Goal: Check status: Check status

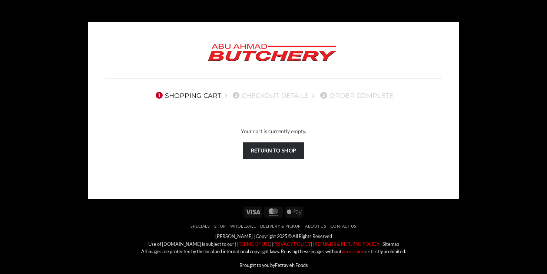
click at [274, 154] on link "Return to shop" at bounding box center [273, 150] width 61 height 17
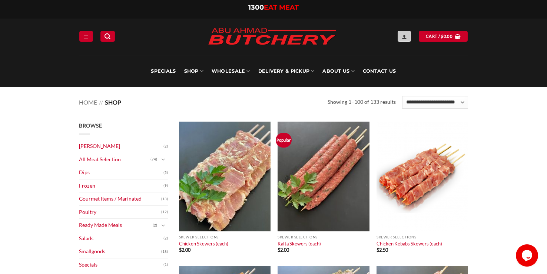
type input "**********"
click at [405, 37] on icon "Login" at bounding box center [403, 37] width 5 height 6
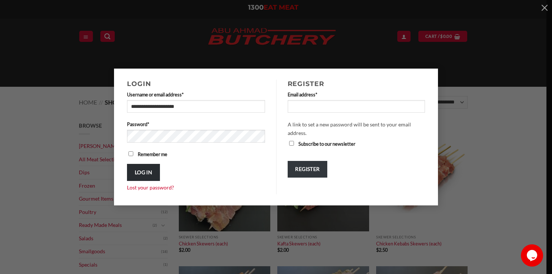
click at [141, 174] on button "Log in" at bounding box center [143, 172] width 33 height 17
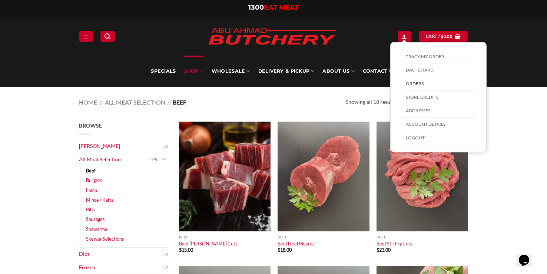
click at [417, 83] on link "Orders" at bounding box center [438, 84] width 73 height 14
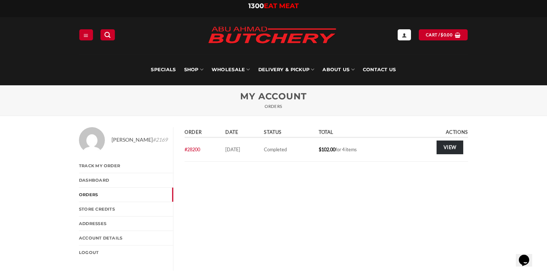
click at [444, 147] on link "View" at bounding box center [449, 147] width 27 height 14
